Goal: Information Seeking & Learning: Understand process/instructions

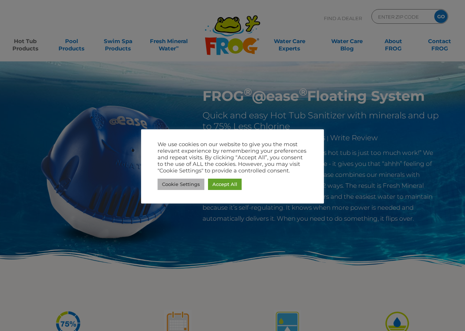
click at [182, 181] on link "Cookie Settings" at bounding box center [181, 184] width 47 height 11
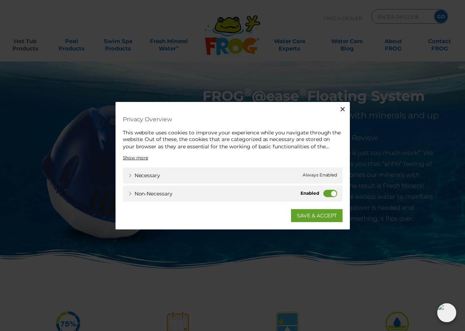
click at [342, 107] on icon "button" at bounding box center [343, 108] width 7 height 7
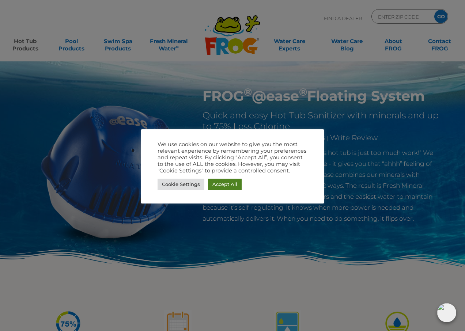
click at [219, 185] on link "Accept All" at bounding box center [225, 184] width 34 height 11
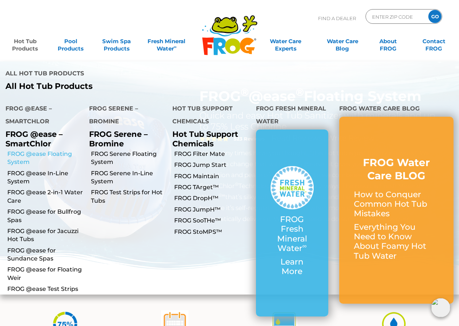
click at [19, 150] on link "FROG @ease Floating System" at bounding box center [45, 158] width 76 height 16
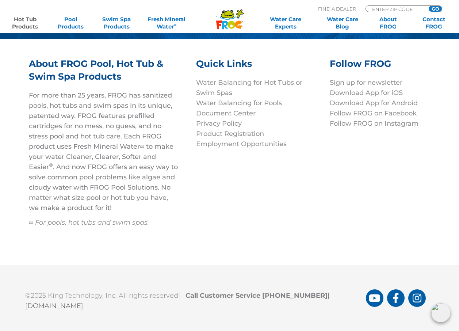
scroll to position [2414, 0]
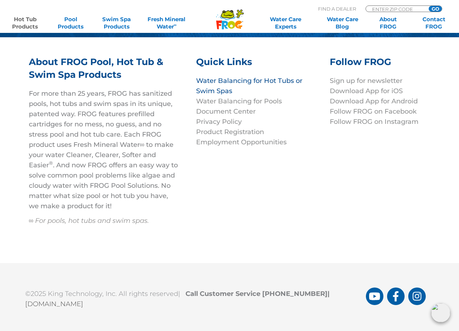
click at [247, 77] on link "Water Balancing for Hot Tubs or Swim Spas" at bounding box center [249, 86] width 106 height 18
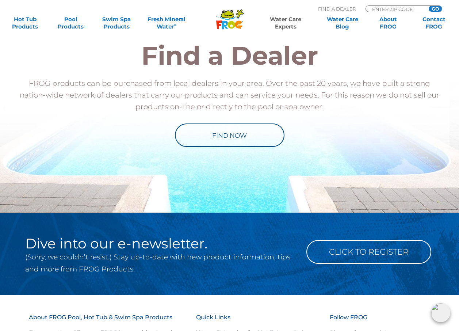
scroll to position [810, 0]
